Goal: Obtain resource: Obtain resource

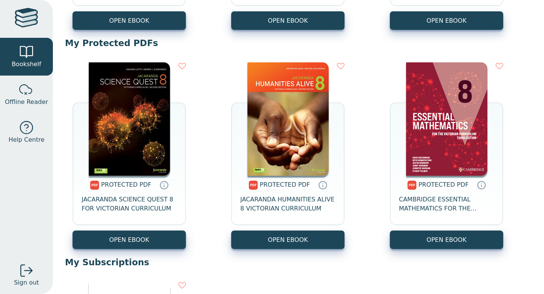
scroll to position [259, 0]
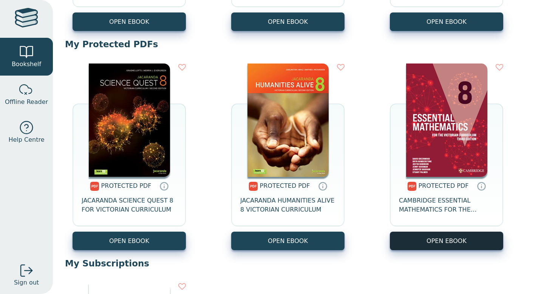
click at [455, 241] on link "OPEN EBOOK" at bounding box center [446, 240] width 113 height 19
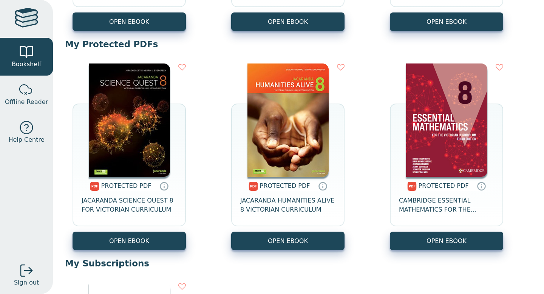
click at [290, 124] on img at bounding box center [287, 119] width 81 height 113
click at [422, 134] on img at bounding box center [446, 119] width 81 height 113
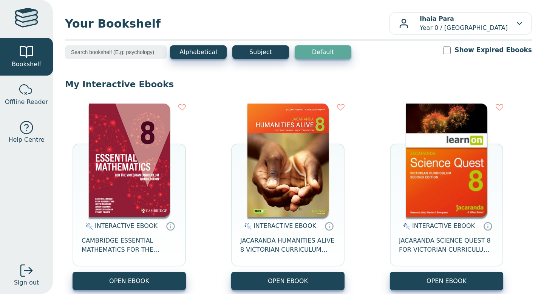
click at [375, 102] on div "INTERACTIVE EBOOK CAMBRIDGE ESSENTIAL MATHEMATICS FOR THE VICTORIAN CURRICULUM …" at bounding box center [298, 197] width 467 height 202
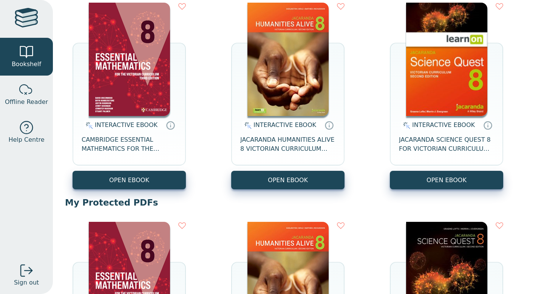
scroll to position [100, 0]
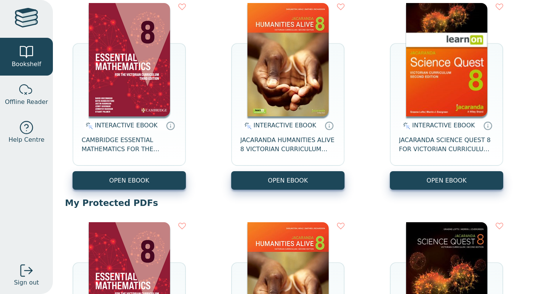
click at [120, 116] on img at bounding box center [129, 59] width 81 height 113
